Goal: Task Accomplishment & Management: Manage account settings

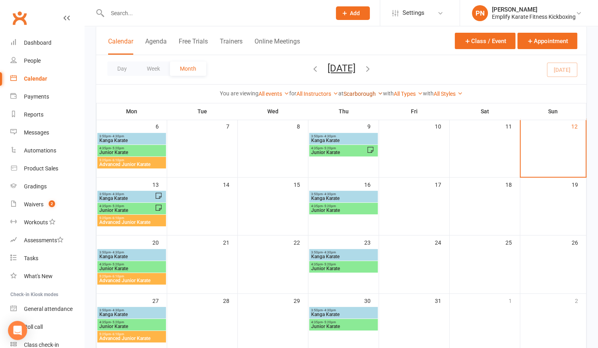
click at [362, 92] on link "Scarborough" at bounding box center [362, 94] width 39 height 6
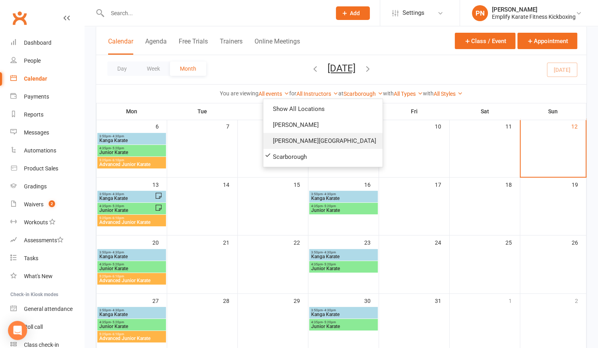
click at [333, 142] on link "[PERSON_NAME][GEOGRAPHIC_DATA]" at bounding box center [322, 141] width 119 height 16
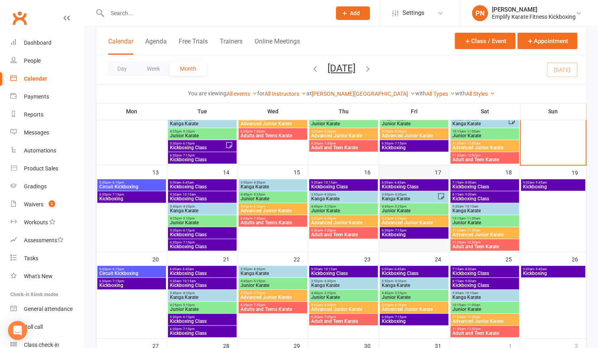
scroll to position [181, 0]
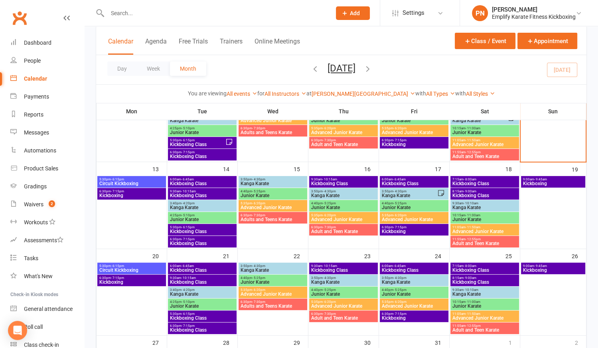
click at [277, 268] on span "Kanga Karate" at bounding box center [272, 270] width 65 height 5
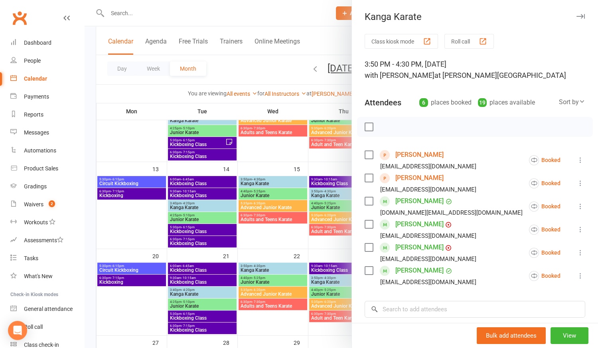
scroll to position [106, 0]
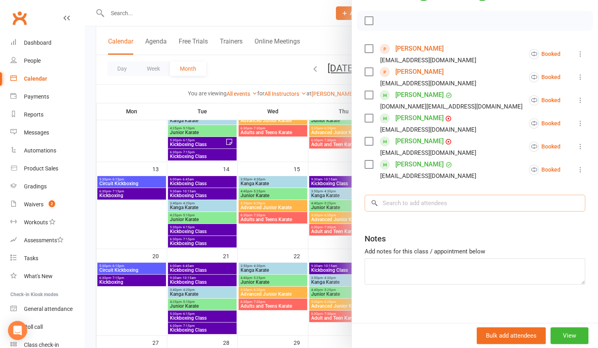
click at [409, 203] on input "search" at bounding box center [474, 203] width 221 height 17
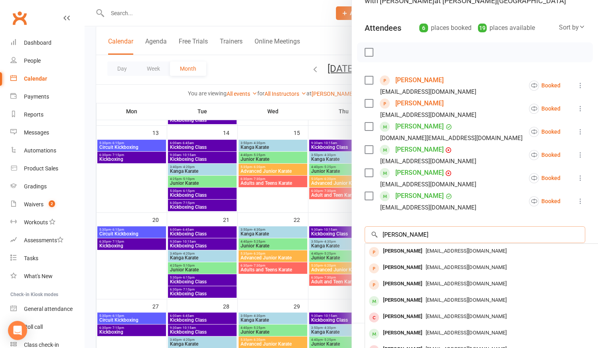
scroll to position [108, 0]
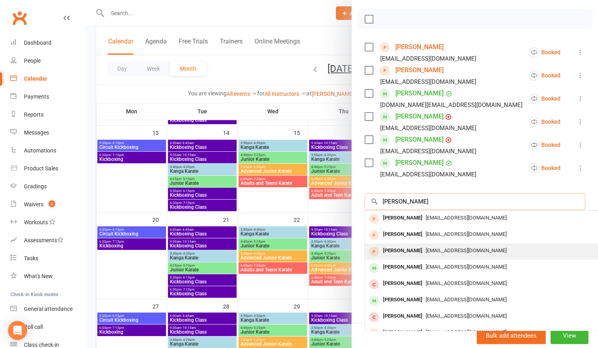
type input "[PERSON_NAME]"
click at [406, 249] on div "[PERSON_NAME]" at bounding box center [403, 251] width 46 height 12
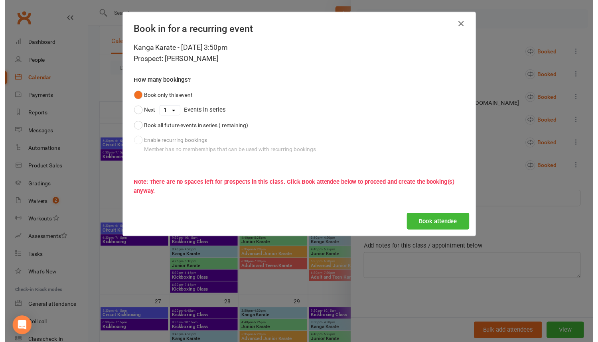
scroll to position [106, 0]
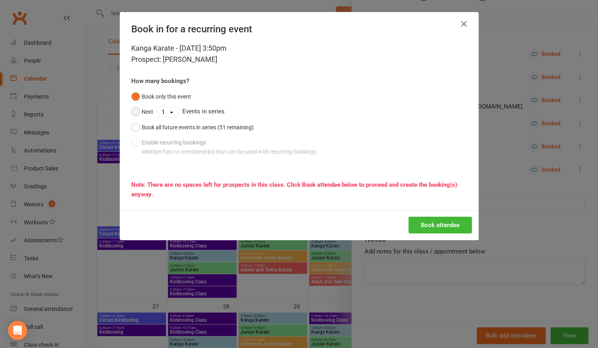
click at [132, 110] on button "Next" at bounding box center [142, 111] width 22 height 15
click at [159, 114] on select "1 2 3 4 5 6 7 8 9 10 11 12 13 14 15 16 17 18 19 20 21 22 23 24 25 26 27 28 29 3…" at bounding box center [168, 112] width 20 height 10
select select "4"
click at [158, 107] on select "1 2 3 4 5 6 7 8 9 10 11 12 13 14 15 16 17 18 19 20 21 22 23 24 25 26 27 28 29 3…" at bounding box center [168, 112] width 20 height 10
click at [427, 223] on button "Book attendee" at bounding box center [439, 225] width 63 height 17
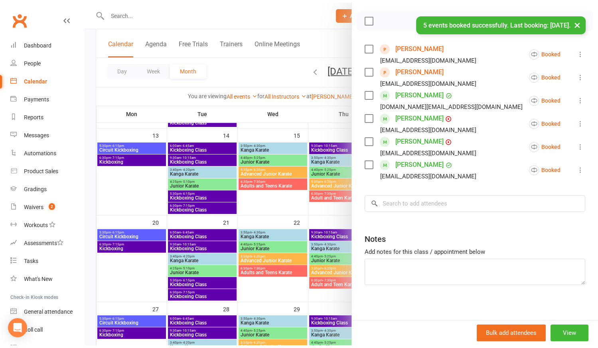
scroll to position [108, 0]
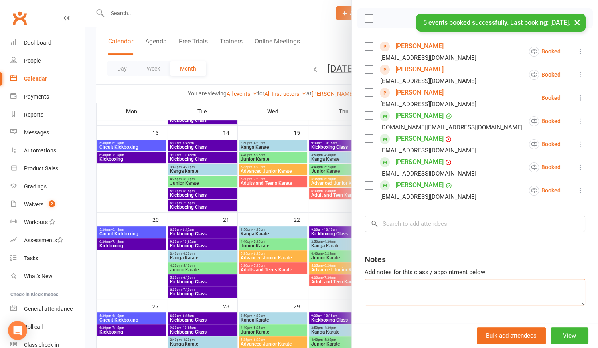
click at [384, 281] on textarea at bounding box center [474, 292] width 221 height 26
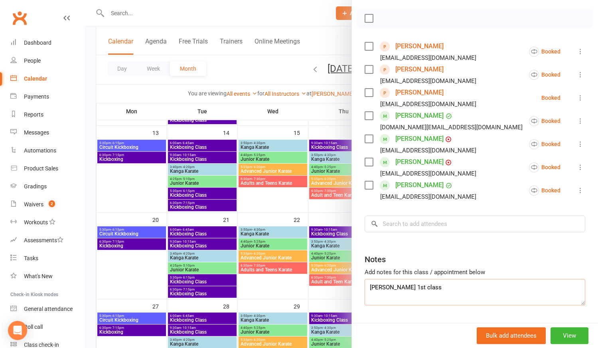
type textarea "[PERSON_NAME] 1st class"
click at [403, 93] on link "[PERSON_NAME]" at bounding box center [419, 92] width 48 height 13
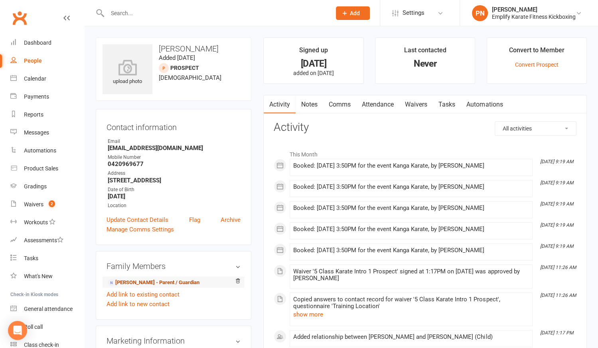
click at [140, 280] on link "[PERSON_NAME] - Parent / Guardian" at bounding box center [154, 282] width 92 height 8
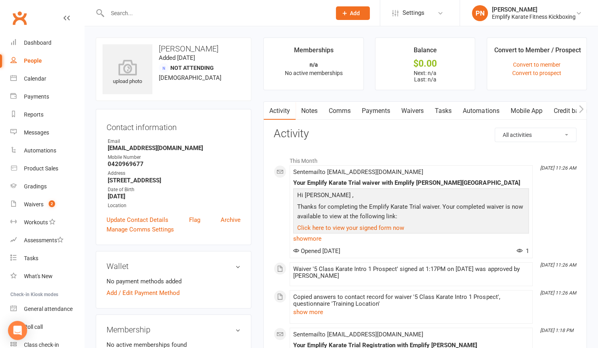
click at [168, 11] on input "text" at bounding box center [215, 13] width 221 height 11
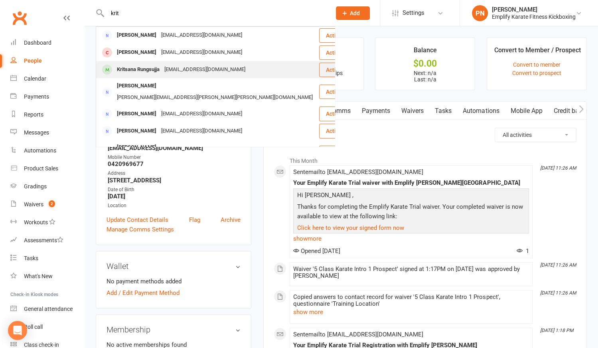
type input "krit"
click at [177, 68] on div "[EMAIL_ADDRESS][DOMAIN_NAME]" at bounding box center [205, 70] width 86 height 12
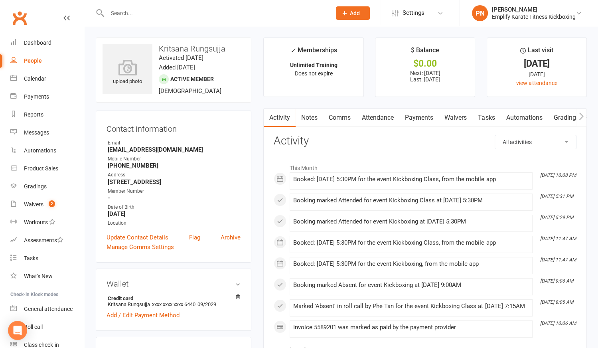
click at [411, 118] on link "Payments" at bounding box center [418, 117] width 39 height 18
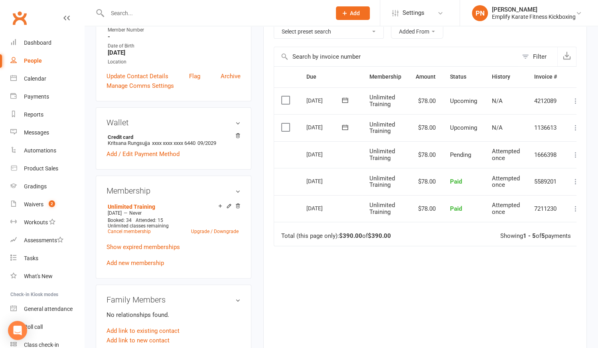
scroll to position [181, 0]
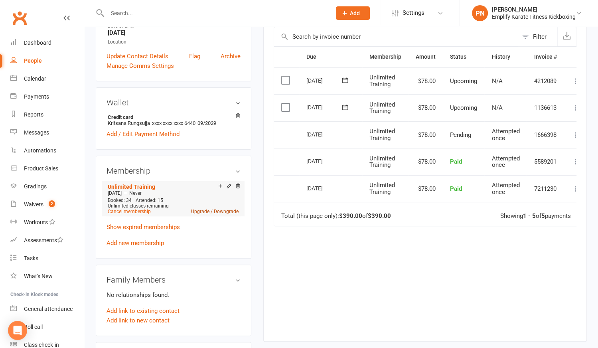
click at [232, 214] on link "Upgrade / Downgrade" at bounding box center [214, 212] width 47 height 6
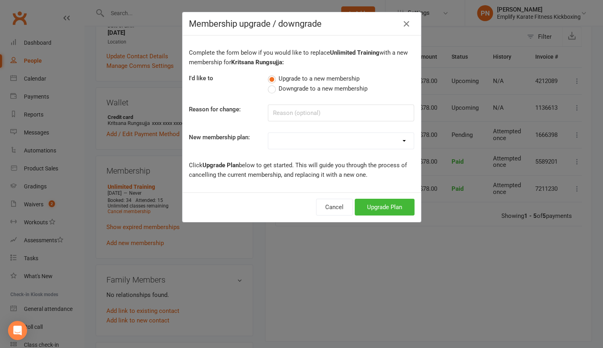
click at [272, 86] on label "Downgrade to a new membership" at bounding box center [318, 89] width 100 height 10
click at [272, 84] on input "Downgrade to a new membership" at bounding box center [270, 84] width 5 height 0
click at [292, 140] on select "Unlimited Training 2 Sessions Per Week 1 Karate Session Per Week 1 Fitness Kick…" at bounding box center [341, 141] width 146 height 16
select select "1"
click at [268, 133] on select "Unlimited Training 2 Sessions Per Week 1 Karate Session Per Week 1 Fitness Kick…" at bounding box center [341, 141] width 146 height 16
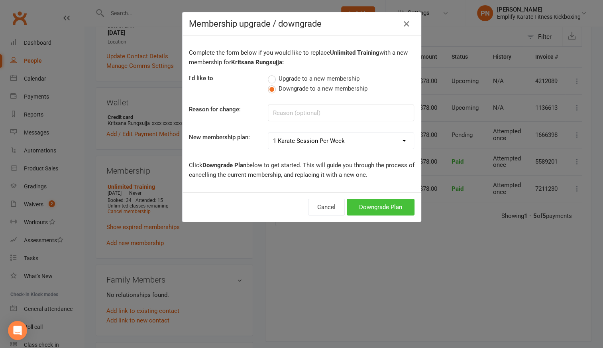
click at [362, 207] on button "Downgrade Plan" at bounding box center [381, 207] width 68 height 17
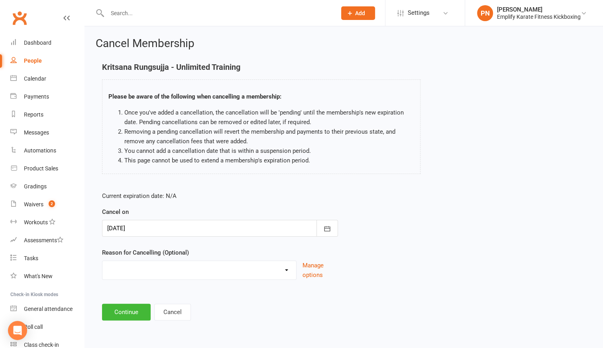
click at [285, 271] on select "Break and return downgrade Holiday Injury Life issues Lost interest Money Movin…" at bounding box center [199, 269] width 194 height 16
select select "1"
click at [102, 261] on select "Break and return downgrade Holiday Injury Life issues Lost interest Money Movin…" at bounding box center [199, 269] width 194 height 16
click at [126, 309] on button "Continue" at bounding box center [126, 311] width 49 height 17
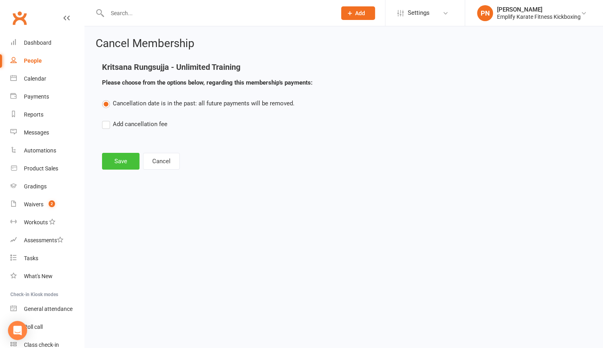
click at [122, 156] on button "Save" at bounding box center [120, 161] width 37 height 17
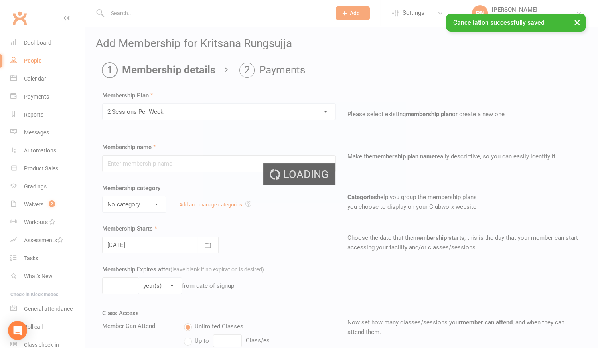
type input "2 Sessions Per Week"
select select "0"
type input "0"
type input "2"
select select "?"
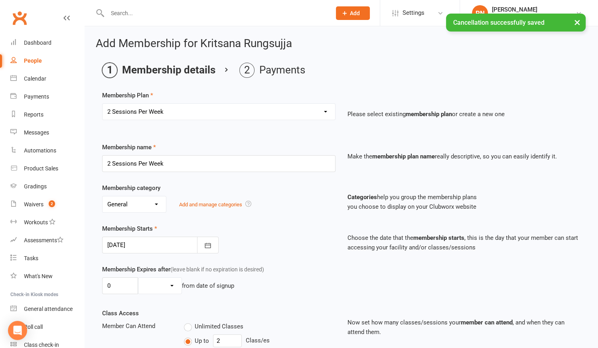
type input "[DATE]"
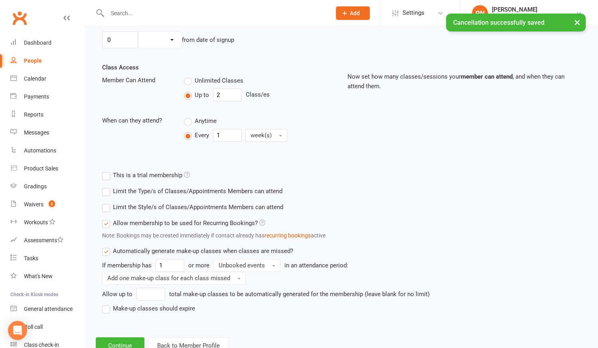
scroll to position [272, 0]
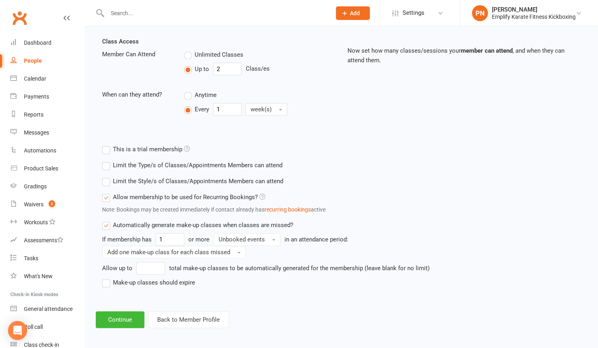
click at [108, 284] on label "Make-up classes should expire" at bounding box center [148, 283] width 93 height 10
click at [107, 278] on input "Make-up classes should expire" at bounding box center [104, 278] width 5 height 0
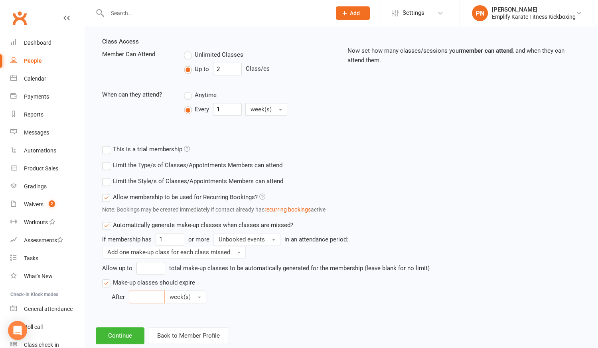
click at [145, 296] on input "number" at bounding box center [147, 296] width 36 height 13
type input "6"
click at [125, 336] on button "Continue" at bounding box center [120, 335] width 49 height 17
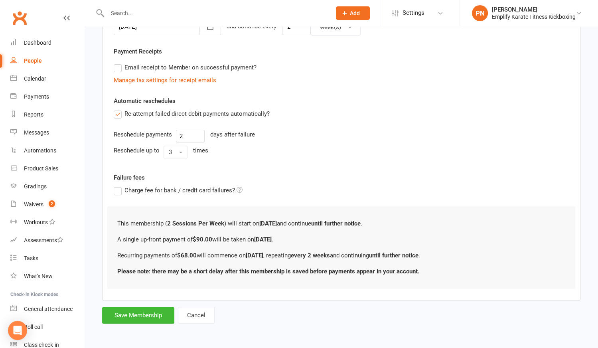
scroll to position [0, 0]
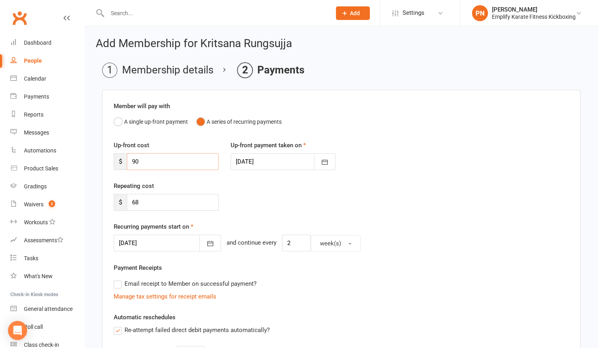
click at [166, 165] on input "90" at bounding box center [173, 161] width 92 height 17
type input "9"
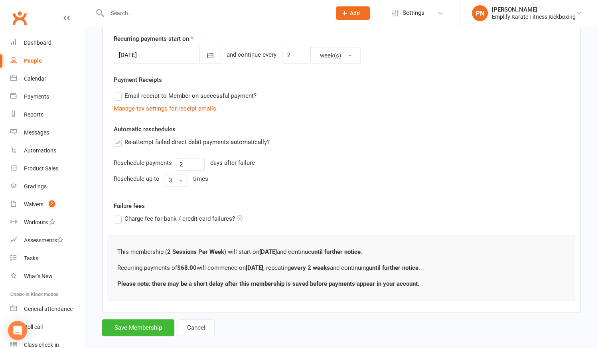
scroll to position [198, 0]
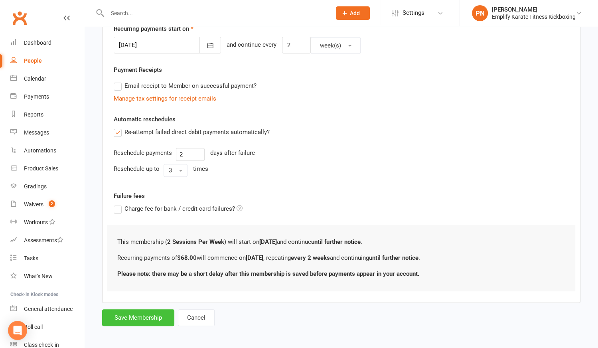
click at [148, 315] on button "Save Membership" at bounding box center [138, 317] width 72 height 17
type input "0"
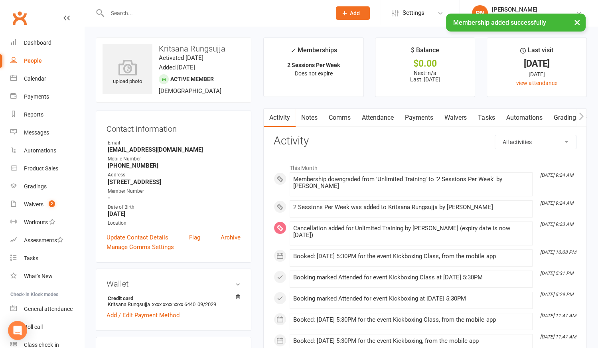
click at [422, 118] on link "Payments" at bounding box center [418, 117] width 39 height 18
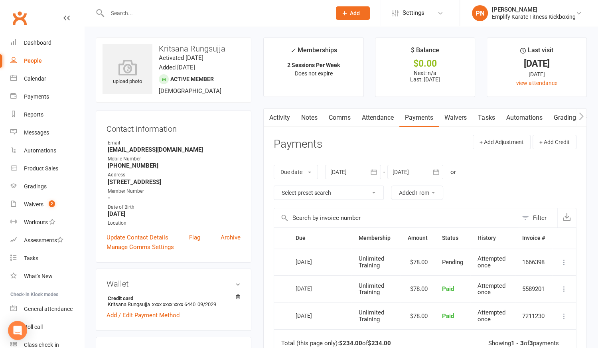
click at [382, 116] on link "Attendance" at bounding box center [377, 117] width 43 height 18
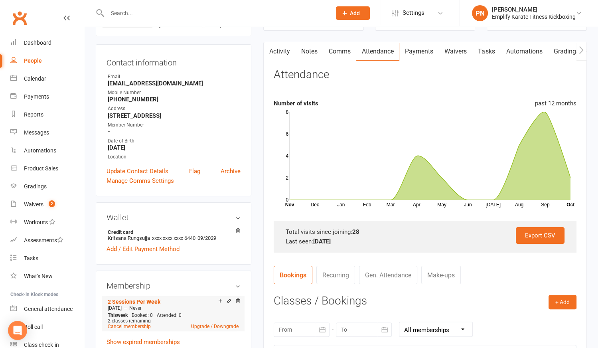
scroll to position [108, 0]
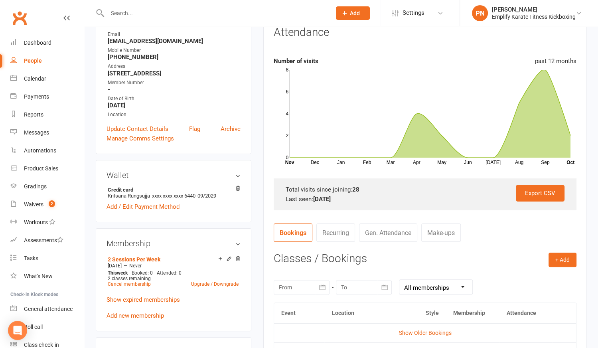
click at [134, 15] on input "text" at bounding box center [215, 13] width 221 height 11
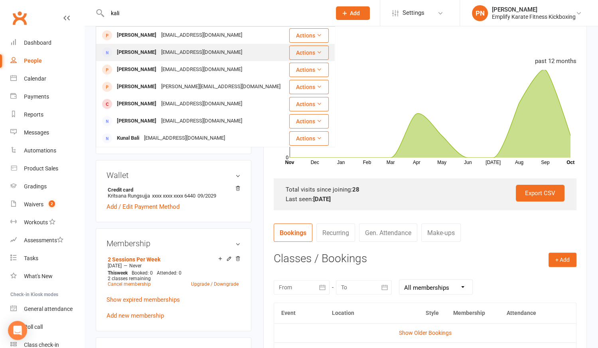
type input "kali"
click at [159, 57] on div "[EMAIL_ADDRESS][DOMAIN_NAME]" at bounding box center [202, 53] width 86 height 12
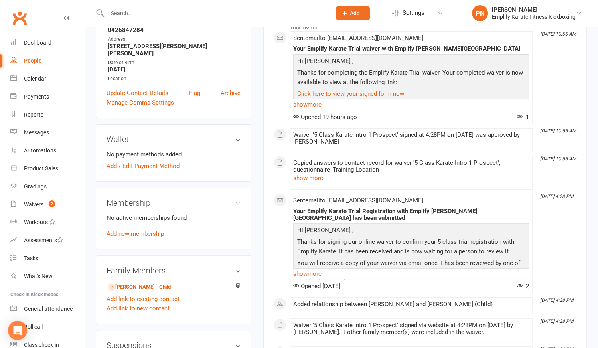
scroll to position [145, 0]
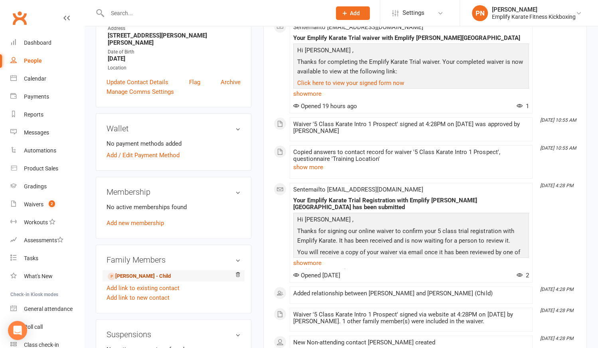
click at [155, 272] on link "[PERSON_NAME] - Child" at bounding box center [139, 276] width 63 height 8
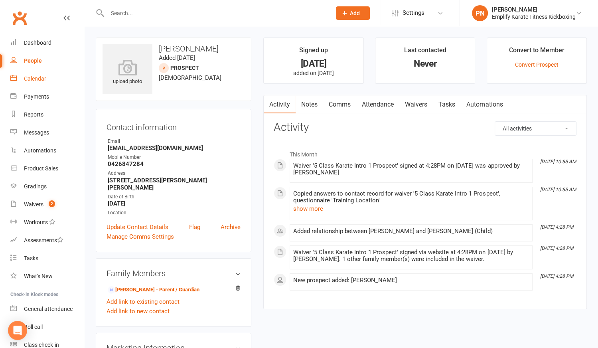
click at [38, 81] on div "Calendar" at bounding box center [35, 78] width 22 height 6
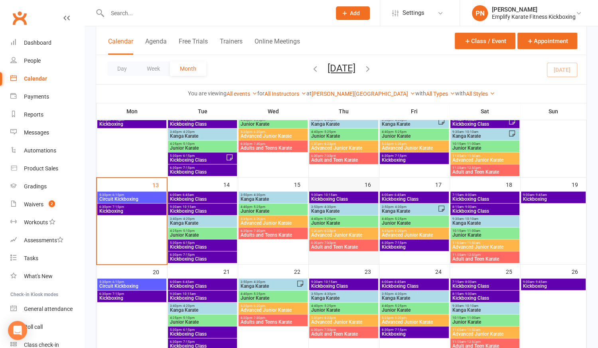
scroll to position [146, 0]
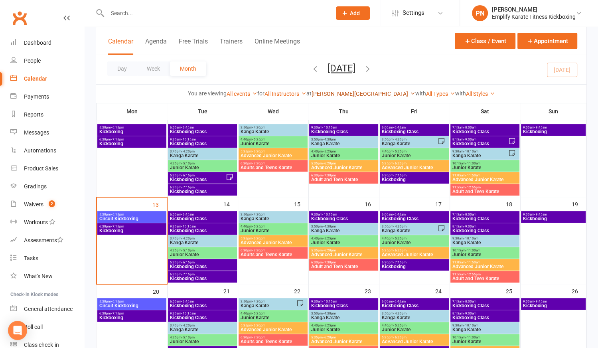
click at [362, 92] on link "[PERSON_NAME][GEOGRAPHIC_DATA]" at bounding box center [363, 94] width 104 height 6
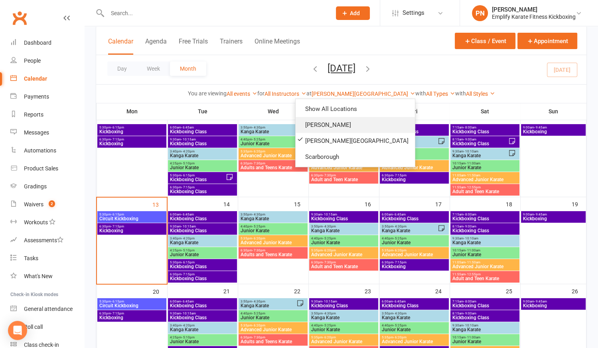
click at [345, 120] on link "[PERSON_NAME]" at bounding box center [354, 125] width 119 height 16
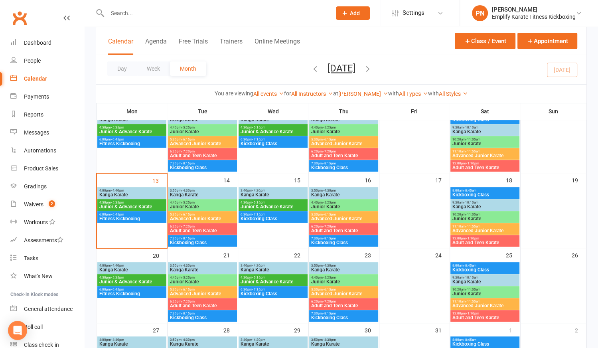
click at [347, 190] on span "3:50pm - 4:30pm" at bounding box center [343, 191] width 65 height 4
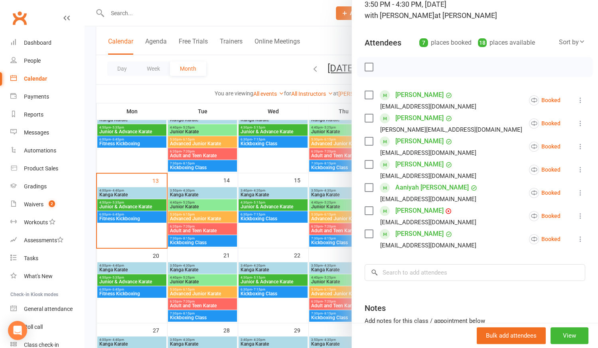
scroll to position [129, 0]
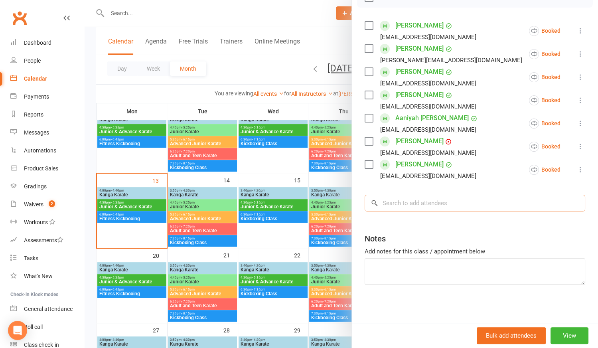
click at [402, 202] on input "search" at bounding box center [474, 203] width 221 height 17
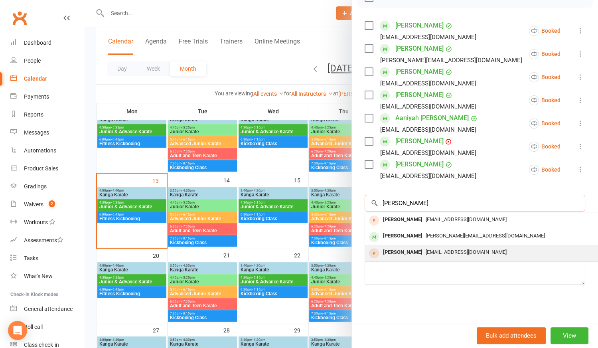
type input "[PERSON_NAME]"
click at [427, 250] on span "[EMAIL_ADDRESS][DOMAIN_NAME]" at bounding box center [465, 252] width 81 height 6
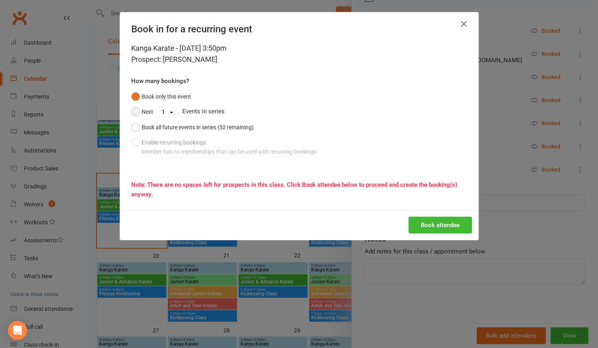
click at [134, 116] on button "Next" at bounding box center [142, 111] width 22 height 15
click at [161, 113] on select "1 2 3 4 5 6 7 8 9 10 11 12 13 14 15 16 17 18 19 20 21 22 23 24 25 26 27 28 29 3…" at bounding box center [168, 112] width 20 height 10
select select "4"
click at [158, 107] on select "1 2 3 4 5 6 7 8 9 10 11 12 13 14 15 16 17 18 19 20 21 22 23 24 25 26 27 28 29 3…" at bounding box center [168, 112] width 20 height 10
click at [417, 223] on button "Book attendee" at bounding box center [439, 225] width 63 height 17
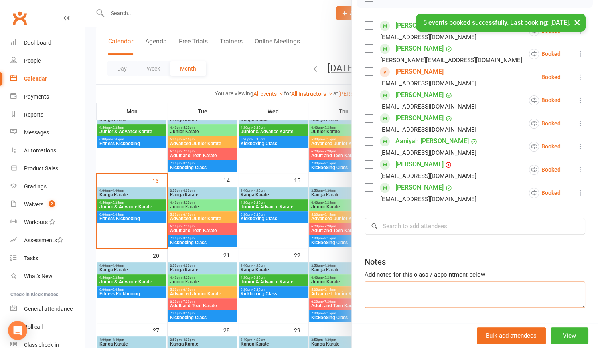
click at [386, 284] on textarea at bounding box center [474, 294] width 221 height 26
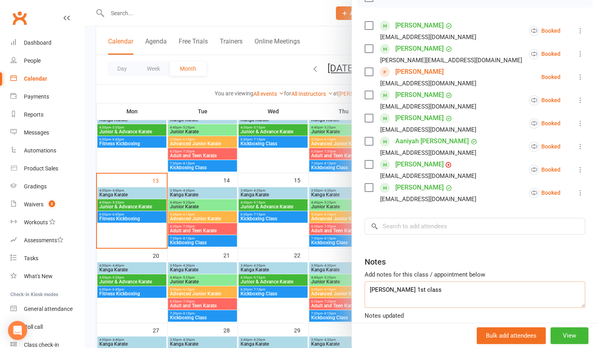
type textarea "[PERSON_NAME] 1st class"
click at [440, 250] on div "Notes" at bounding box center [474, 260] width 221 height 20
click at [287, 237] on div at bounding box center [341, 174] width 513 height 348
